Goal: Task Accomplishment & Management: Complete application form

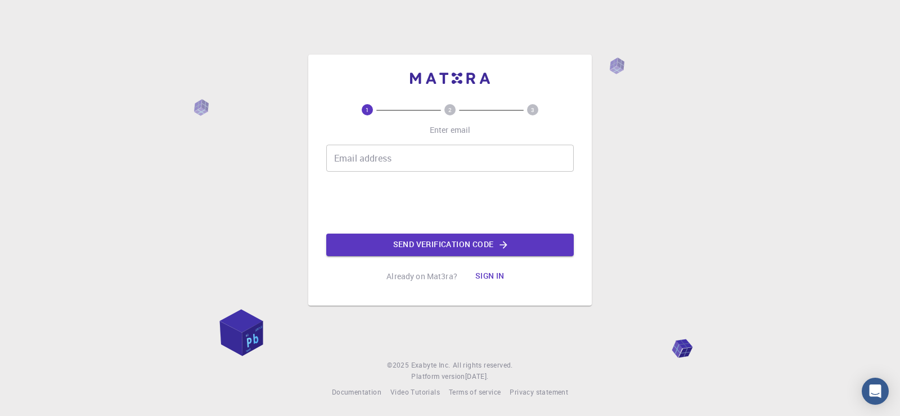
click at [404, 162] on input "Email address" at bounding box center [449, 158] width 247 height 27
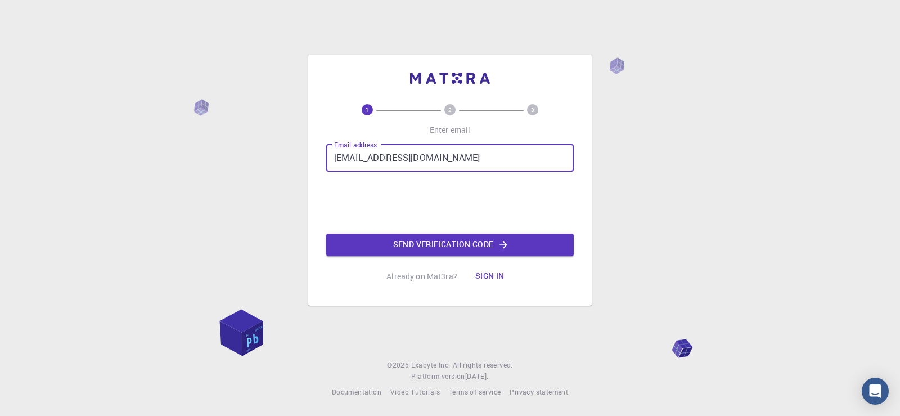
drag, startPoint x: 459, startPoint y: 161, endPoint x: 383, endPoint y: 156, distance: 76.1
click at [383, 156] on input "[EMAIL_ADDRESS][DOMAIN_NAME]" at bounding box center [449, 158] width 247 height 27
click at [496, 154] on input "[EMAIL_ADDRESS][DOMAIN_NAME]" at bounding box center [449, 158] width 247 height 27
click at [496, 154] on input "mariamarif129@gmail.com" at bounding box center [449, 158] width 247 height 27
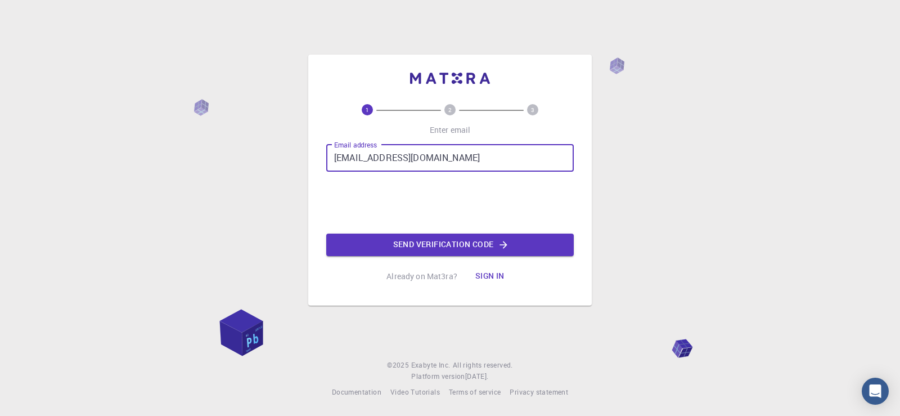
click at [496, 154] on input "mariamarif129@gmail.com" at bounding box center [449, 158] width 247 height 27
click at [397, 160] on input "mariamarif129@gmail.com" at bounding box center [449, 158] width 247 height 27
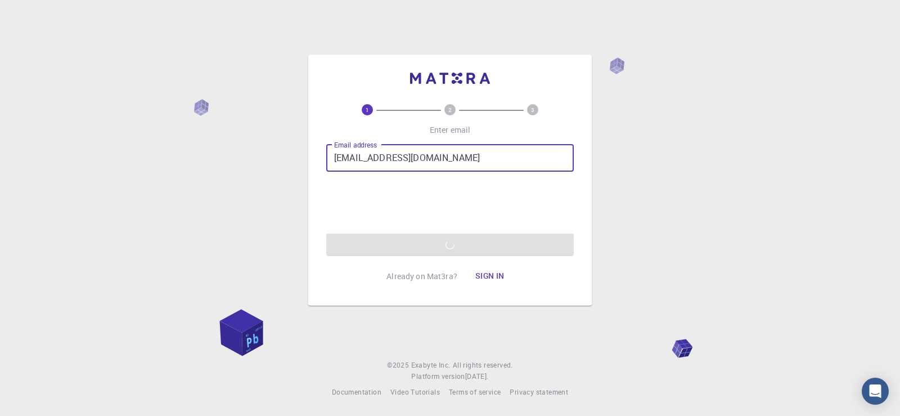
type input "mariamarif567@gmail.com"
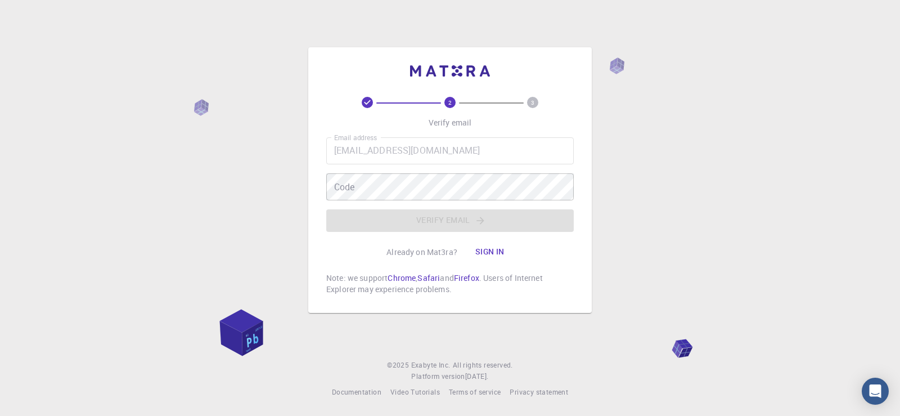
click at [527, 98] on icon "3" at bounding box center [532, 102] width 11 height 11
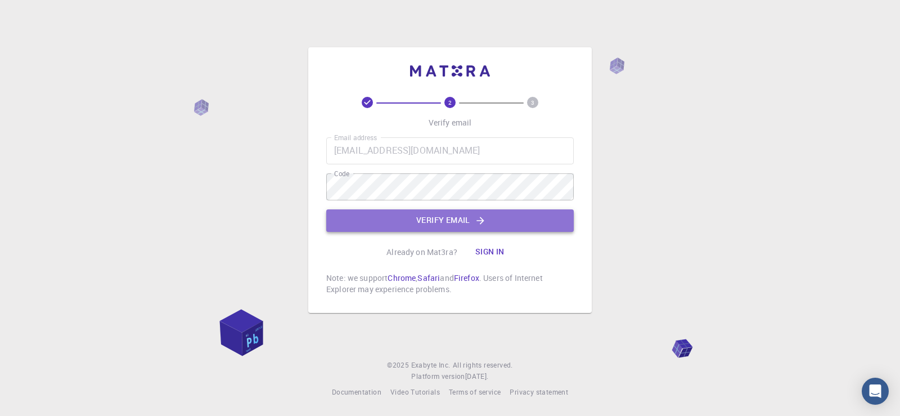
click at [432, 221] on button "Verify email" at bounding box center [449, 220] width 247 height 22
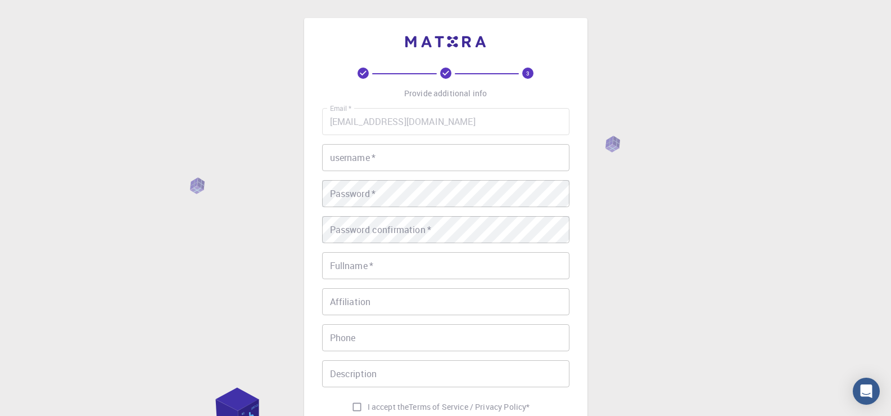
click at [352, 159] on input "username   *" at bounding box center [445, 157] width 247 height 27
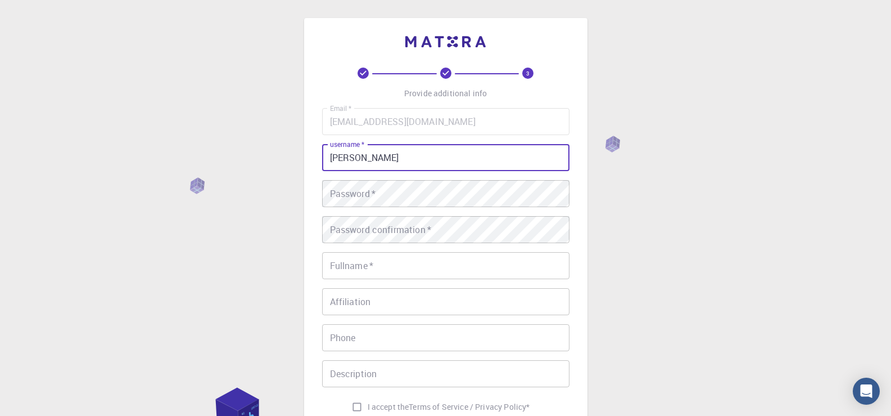
type input "mariam"
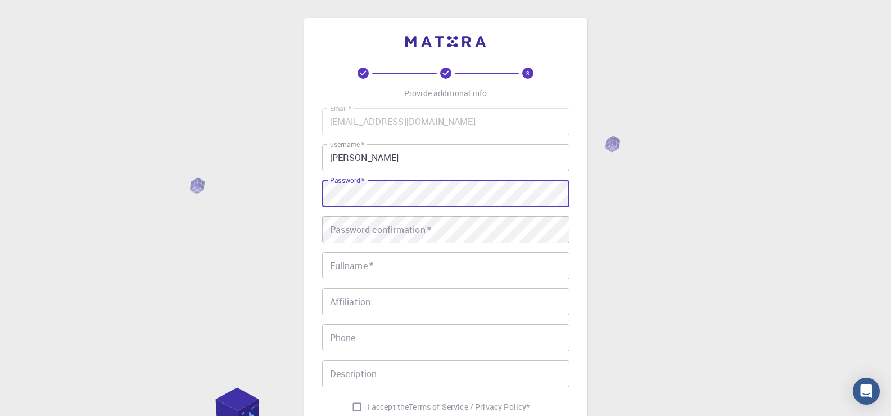
click at [409, 222] on div "Password confirmation   * Password confirmation   *" at bounding box center [445, 229] width 247 height 27
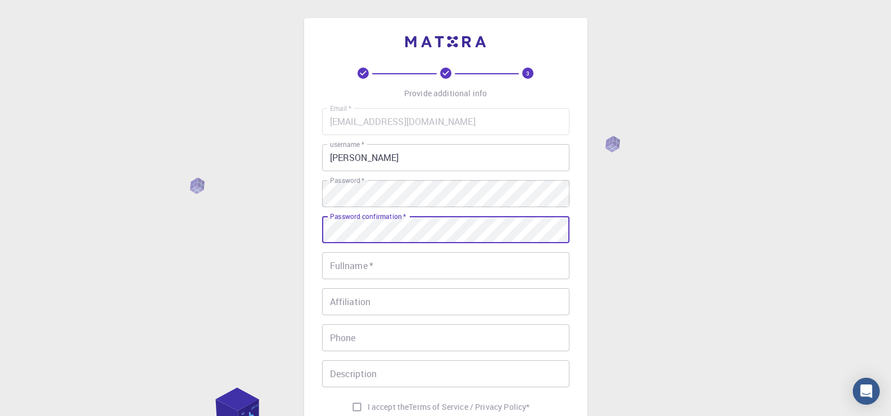
click at [391, 261] on input "Fullname   *" at bounding box center [445, 265] width 247 height 27
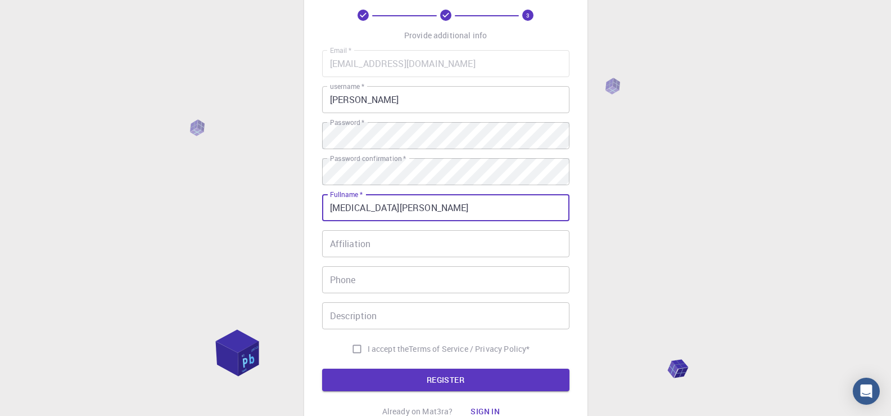
scroll to position [157, 0]
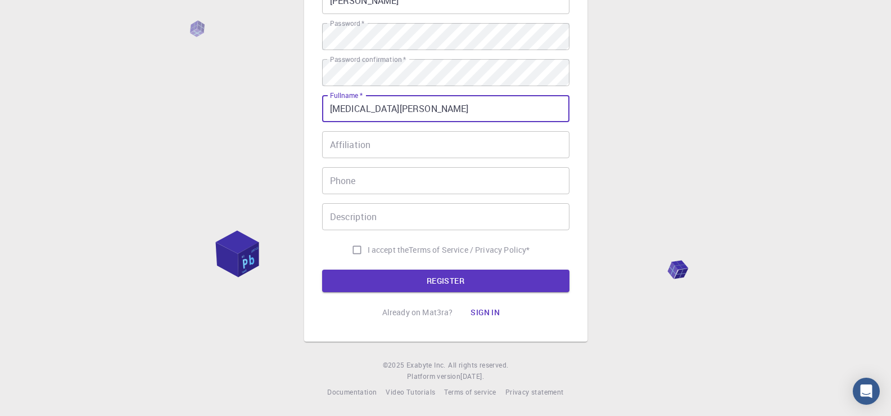
type input "syeda mariam"
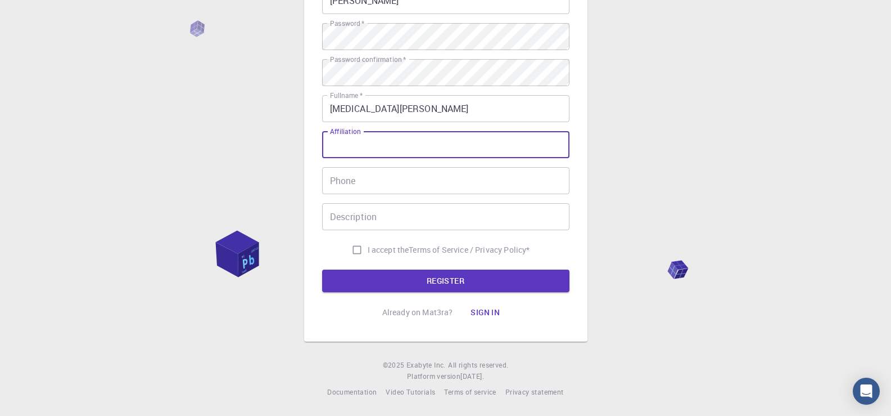
click at [378, 145] on input "Affiliation" at bounding box center [445, 144] width 247 height 27
type input "mmm"
click at [401, 189] on input "Phone" at bounding box center [445, 180] width 247 height 27
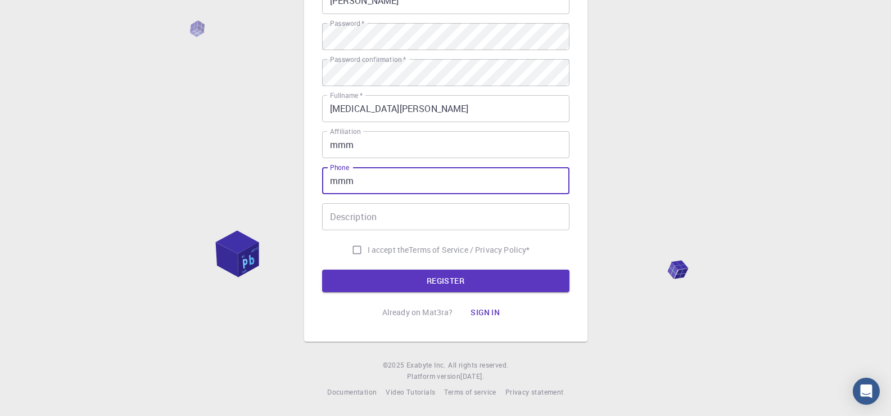
type input "mmm"
click at [368, 220] on input "Description" at bounding box center [445, 216] width 247 height 27
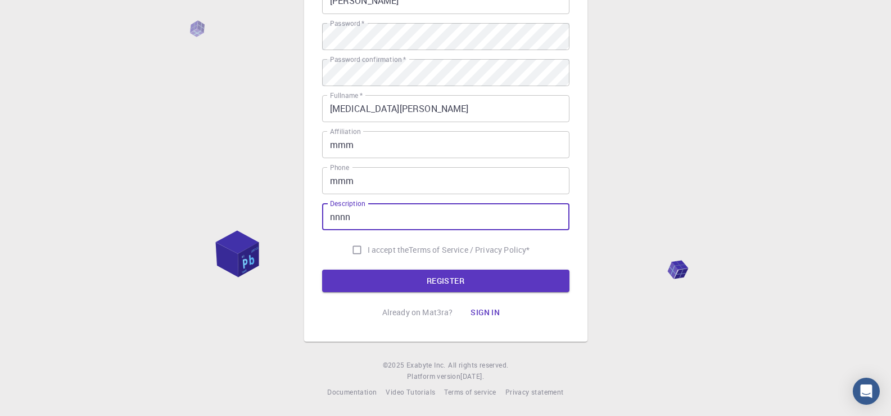
type input "nnnn"
click at [355, 246] on input "I accept the Terms of Service / Privacy Policy *" at bounding box center [356, 249] width 21 height 21
checkbox input "true"
click at [363, 277] on button "REGISTER" at bounding box center [445, 280] width 247 height 22
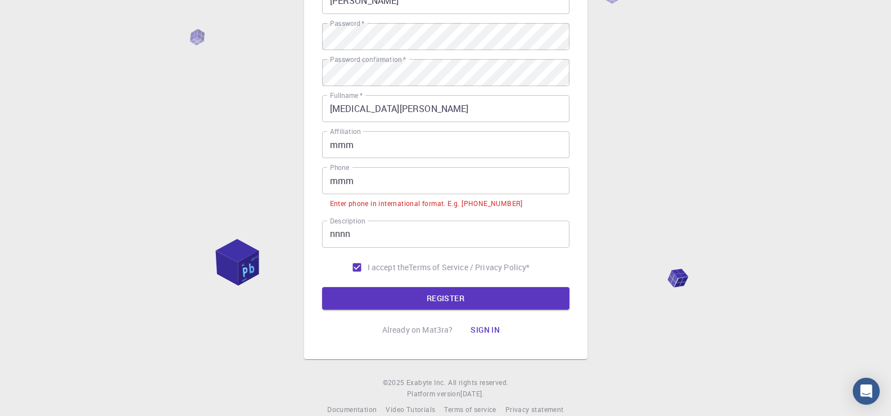
click at [392, 186] on input "mmm" at bounding box center [445, 180] width 247 height 27
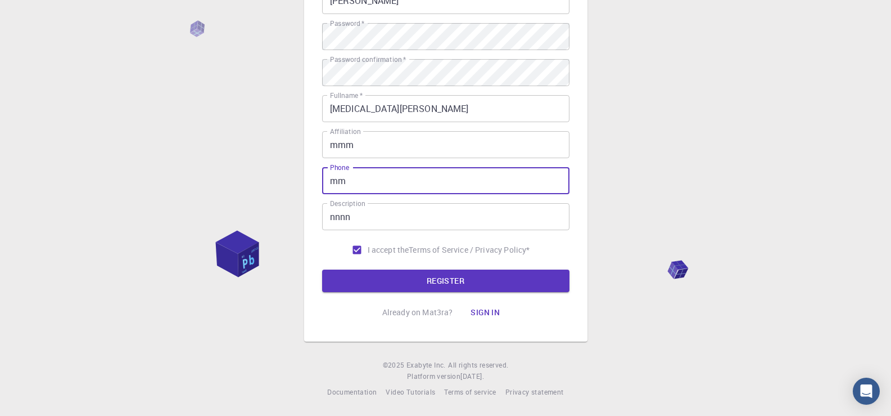
type input "m"
click at [414, 278] on button "REGISTER" at bounding box center [445, 280] width 247 height 22
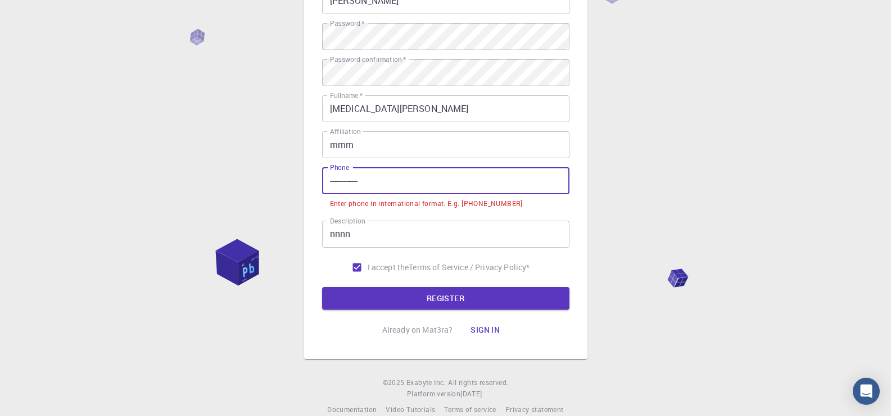
click at [423, 180] on input "------------" at bounding box center [445, 180] width 247 height 27
drag, startPoint x: 423, startPoint y: 180, endPoint x: 270, endPoint y: 182, distance: 152.9
click at [270, 182] on div "3 Provide additional info Email   * mariamarif567@gmail.com Email   * username …" at bounding box center [445, 138] width 891 height 590
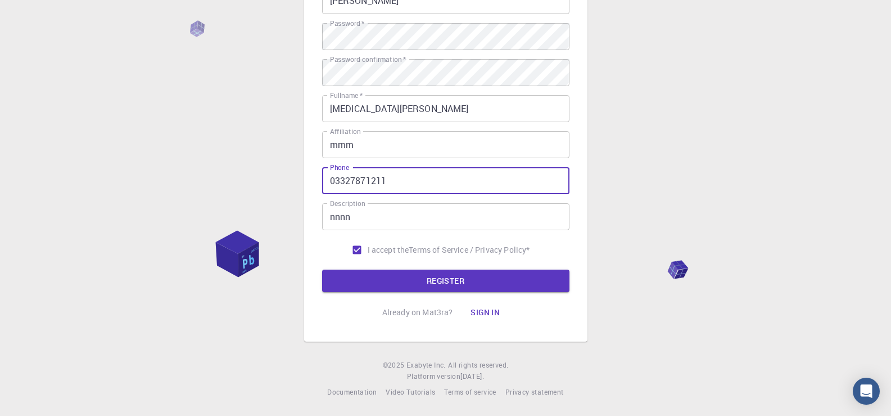
click at [443, 266] on form "Email   * mariamarif567@gmail.com Email   * username   * mariam username   * Pa…" at bounding box center [445, 121] width 247 height 341
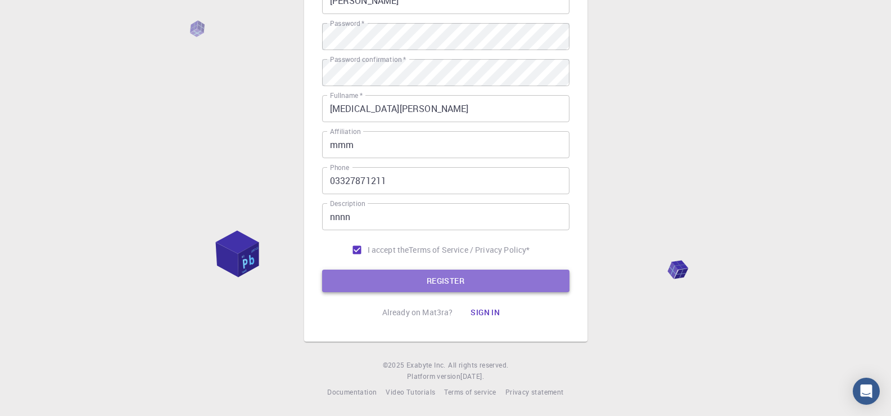
click at [443, 278] on button "REGISTER" at bounding box center [445, 280] width 247 height 22
click at [443, 278] on form "Email   * mariamarif567@gmail.com Email   * username   * mariam username   * Pa…" at bounding box center [445, 121] width 247 height 341
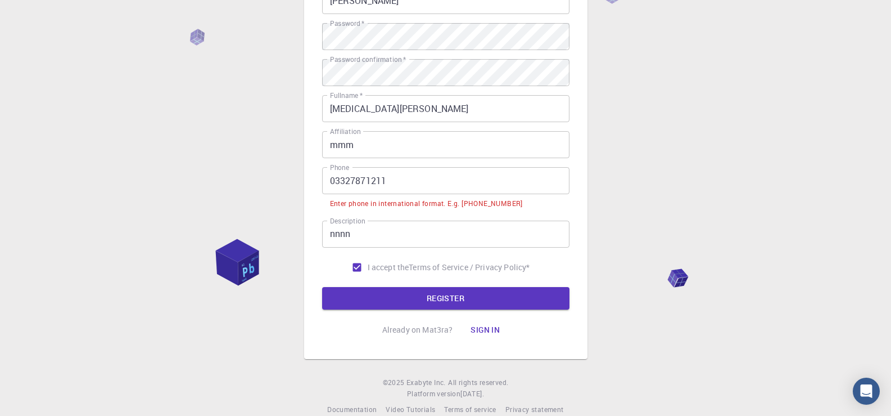
click at [373, 180] on input "03327871211" at bounding box center [445, 180] width 247 height 27
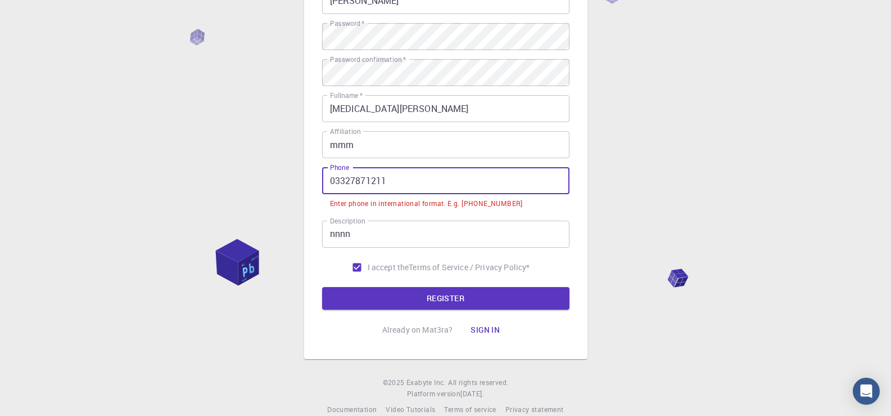
click at [337, 179] on input "03327871211" at bounding box center [445, 180] width 247 height 27
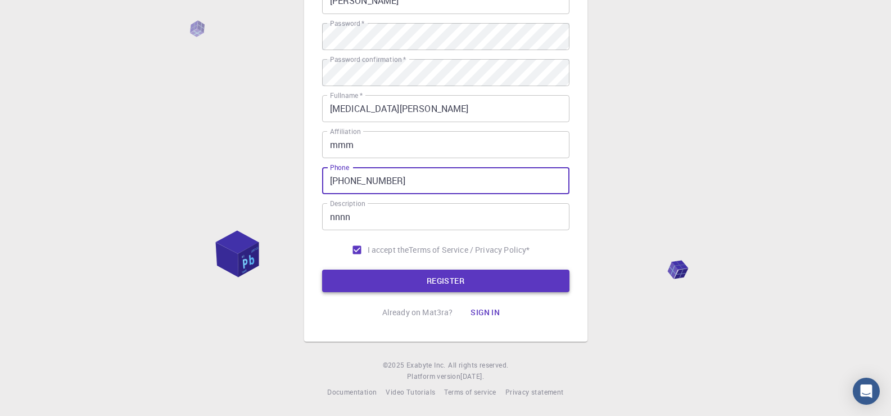
type input "+923327871211"
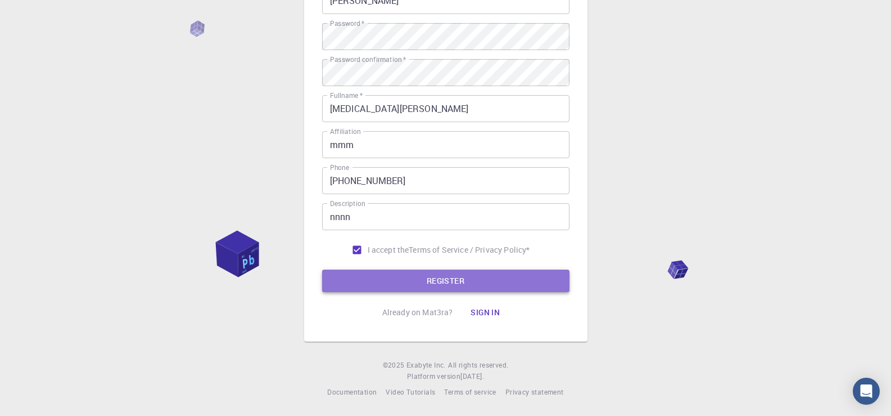
click at [356, 271] on button "REGISTER" at bounding box center [445, 280] width 247 height 22
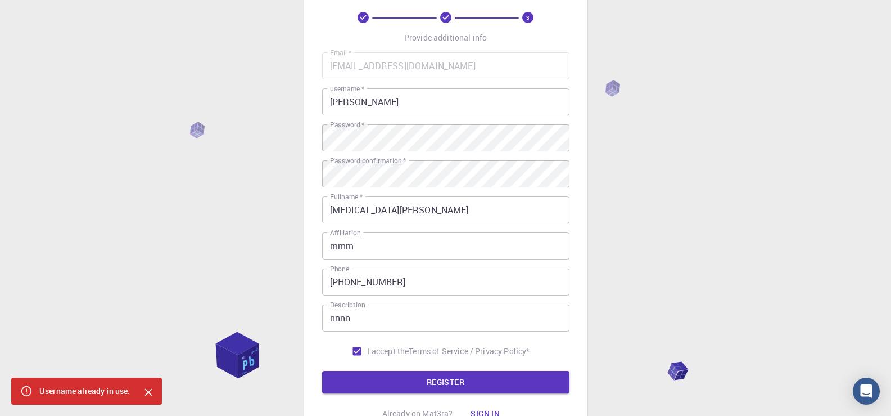
scroll to position [56, 0]
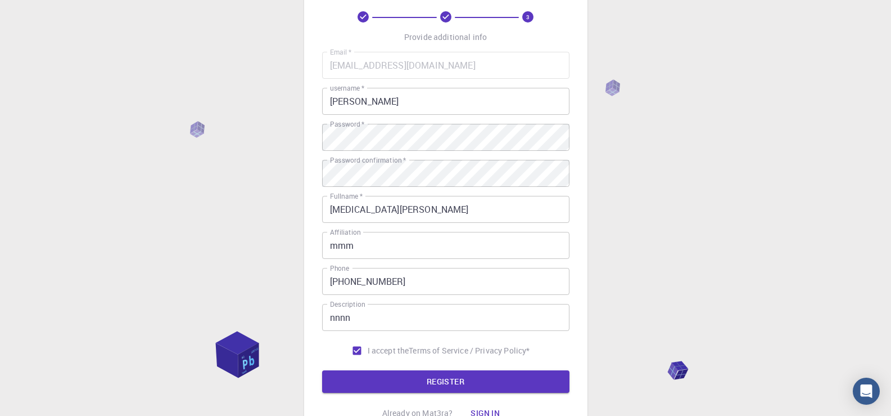
click at [327, 102] on input "mariam" at bounding box center [445, 101] width 247 height 27
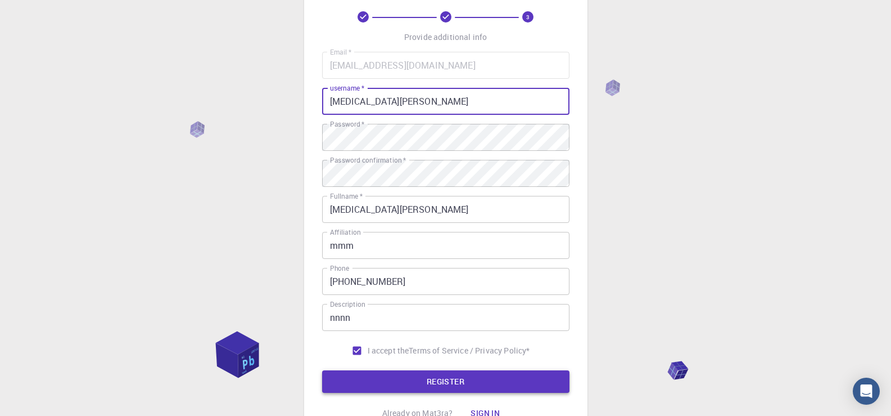
click at [442, 380] on button "REGISTER" at bounding box center [445, 381] width 247 height 22
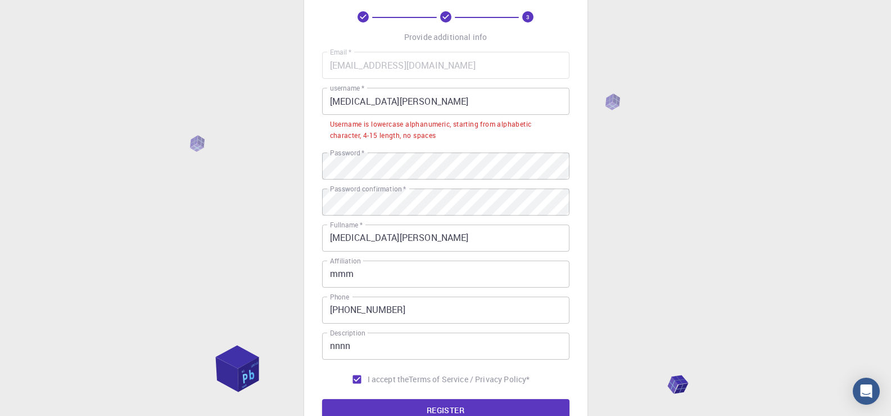
click at [355, 103] on input "syeda mariam" at bounding box center [445, 101] width 247 height 27
click at [414, 95] on input "syeda mariam" at bounding box center [445, 101] width 247 height 27
click at [354, 100] on input "syeda mariam" at bounding box center [445, 101] width 247 height 27
click at [355, 100] on input "syeda mariam" at bounding box center [445, 101] width 247 height 27
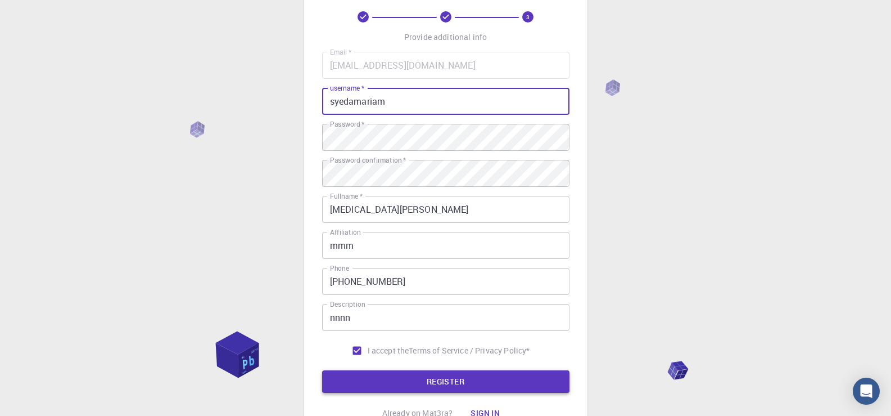
type input "syedamariam"
click at [415, 373] on button "REGISTER" at bounding box center [445, 381] width 247 height 22
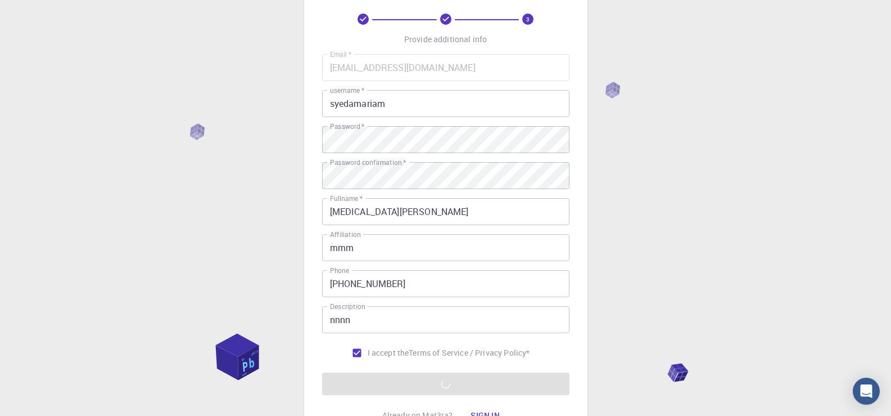
scroll to position [157, 0]
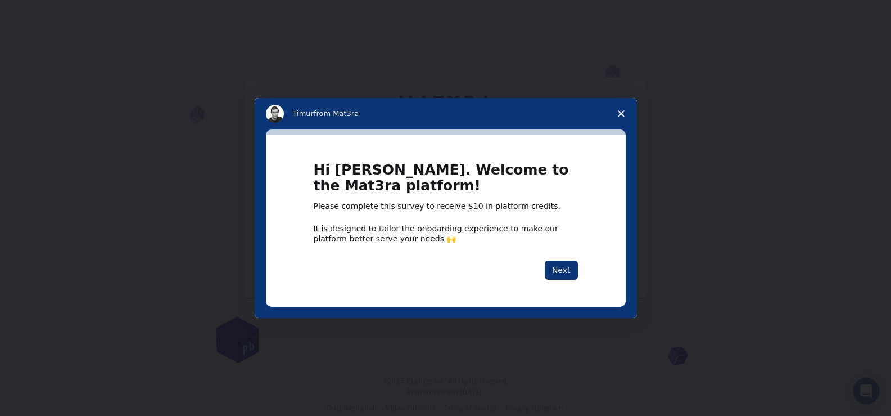
click at [624, 108] on span "Close survey" at bounding box center [621, 113] width 31 height 31
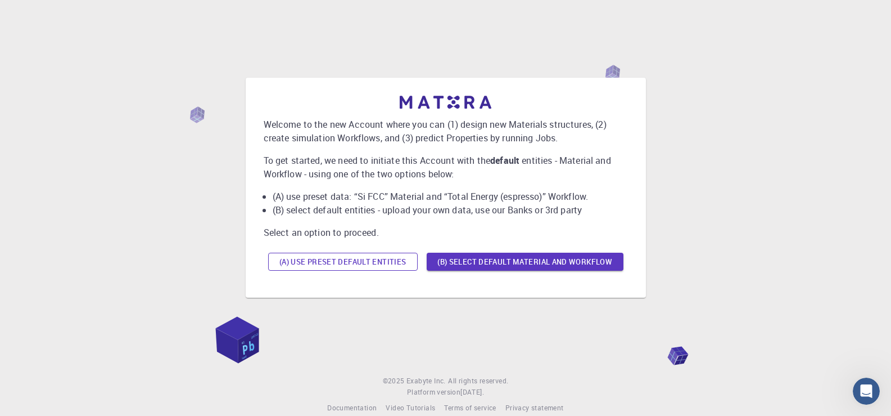
click at [397, 260] on button "(A) Use preset default entities" at bounding box center [343, 261] width 150 height 18
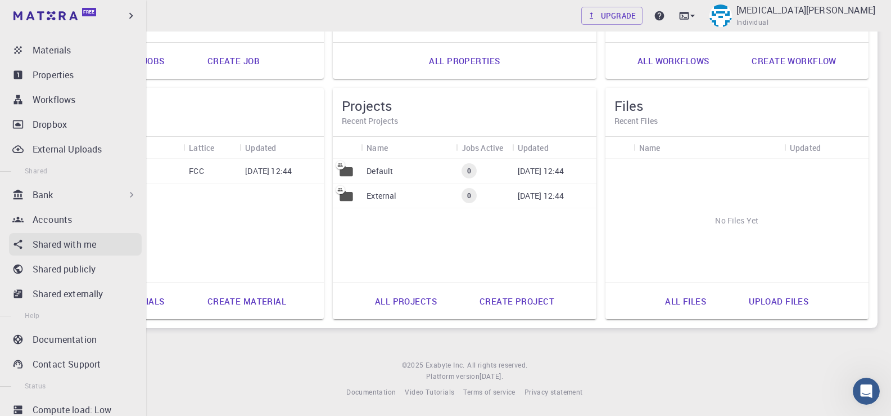
scroll to position [145, 0]
